Goal: Information Seeking & Learning: Learn about a topic

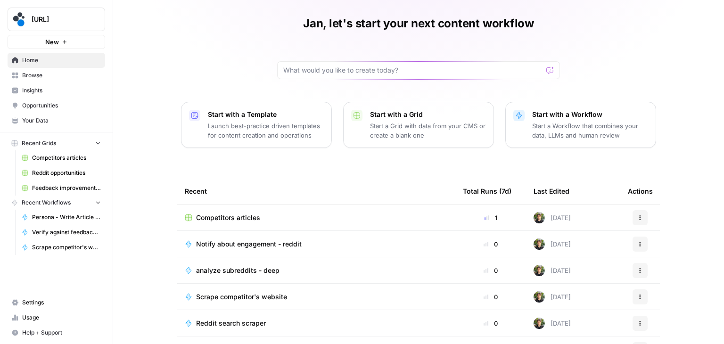
scroll to position [27, 0]
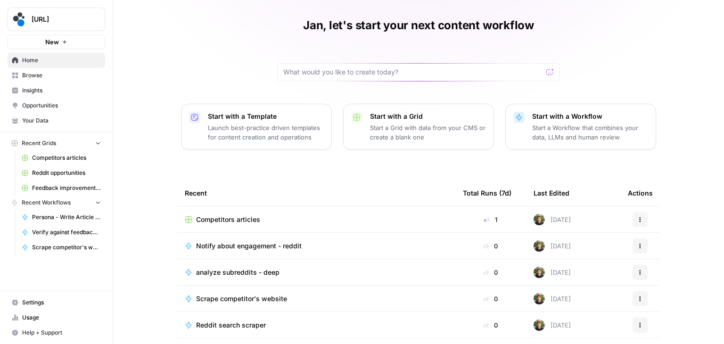
click at [40, 78] on span "Browse" at bounding box center [61, 75] width 79 height 8
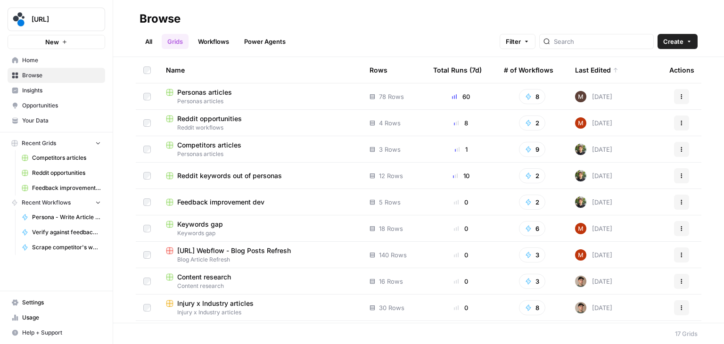
click at [303, 96] on div "Personas articles" at bounding box center [260, 92] width 188 height 9
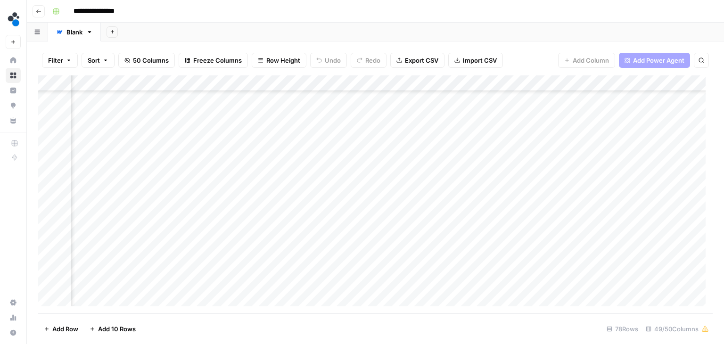
scroll to position [390, 3231]
